Goal: Task Accomplishment & Management: Manage account settings

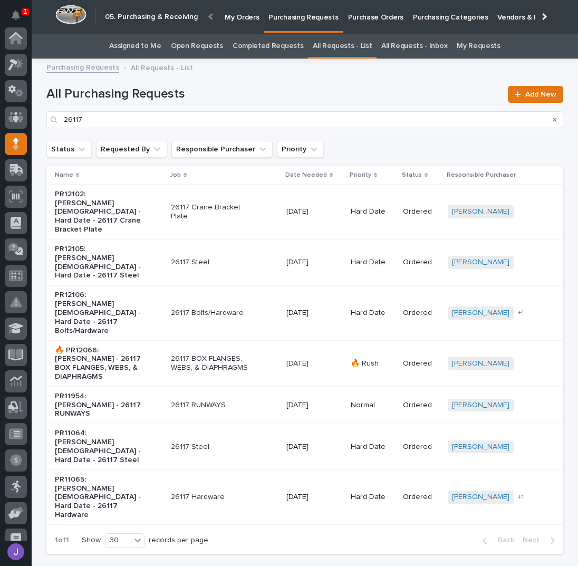
scroll to position [106, 0]
click at [161, 47] on link "Assigned to Me" at bounding box center [135, 46] width 52 height 25
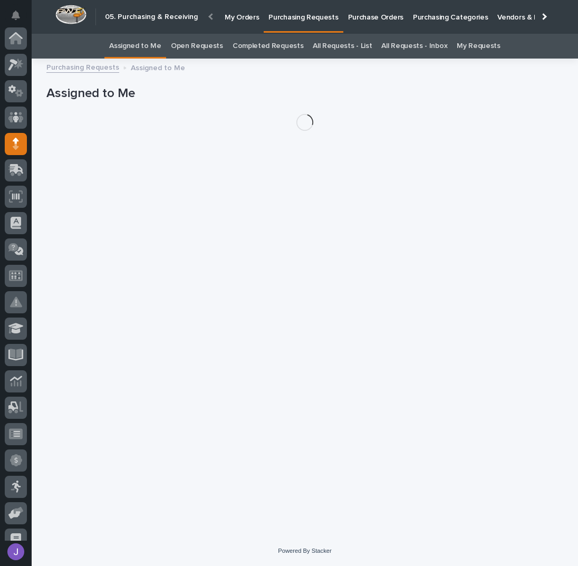
scroll to position [106, 0]
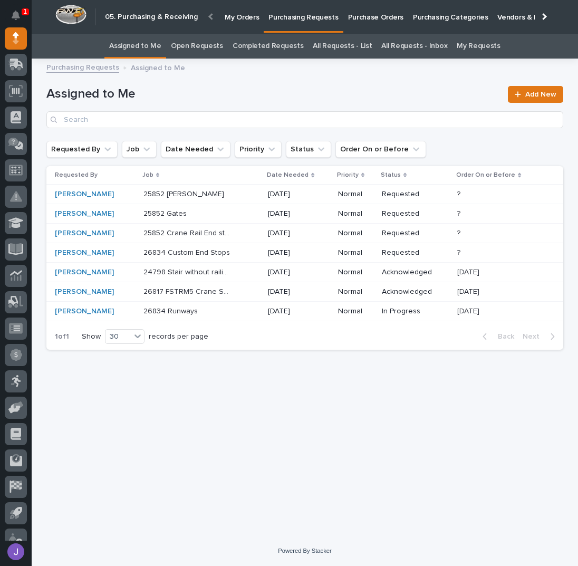
click at [236, 194] on div "25852 Jib Crane 25852 [PERSON_NAME]" at bounding box center [202, 194] width 116 height 17
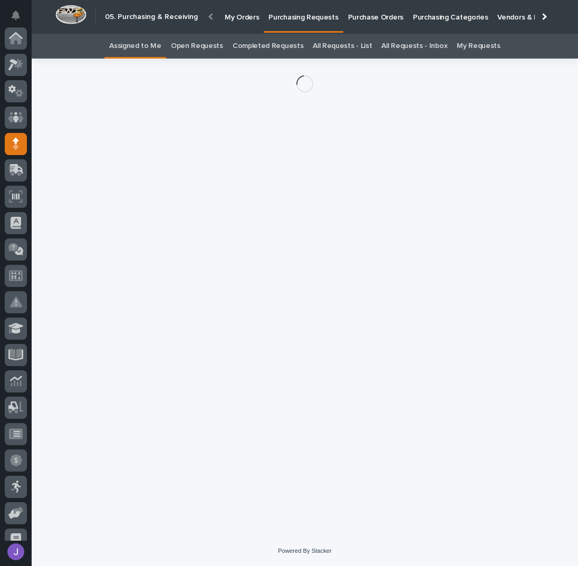
scroll to position [106, 0]
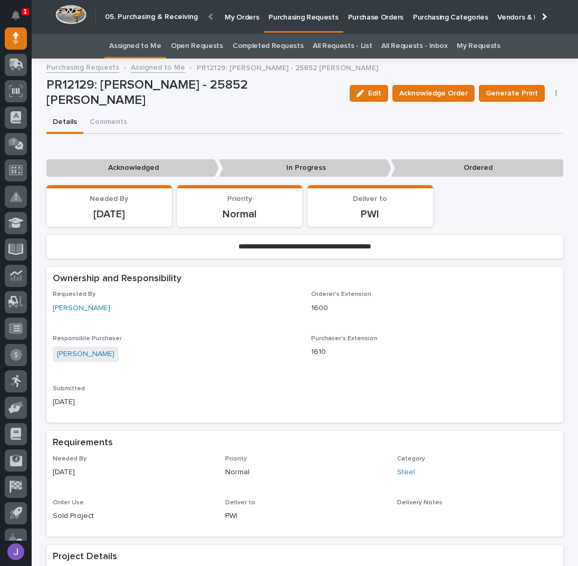
click at [429, 105] on div "Edit Acknowledge Order Generate Print Cancel Order Edit Linked PO's" at bounding box center [455, 94] width 218 height 32
click at [427, 94] on span "Acknowledge Order" at bounding box center [434, 93] width 69 height 13
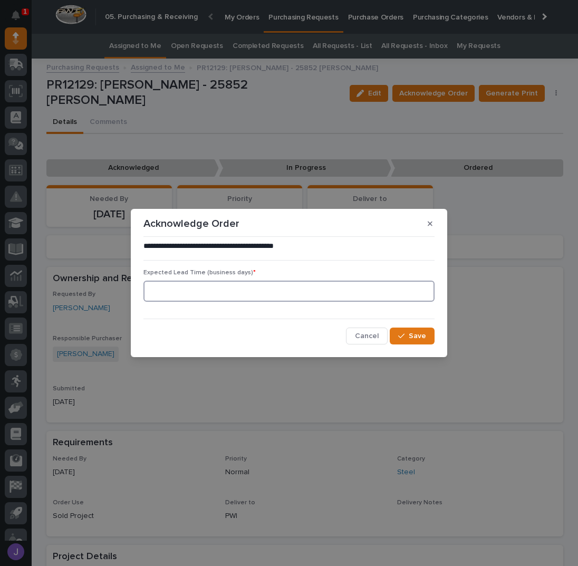
click at [216, 291] on input at bounding box center [289, 291] width 291 height 21
type input "0"
click at [425, 334] on span "Save" at bounding box center [417, 335] width 17 height 9
